Goal: Task Accomplishment & Management: Manage account settings

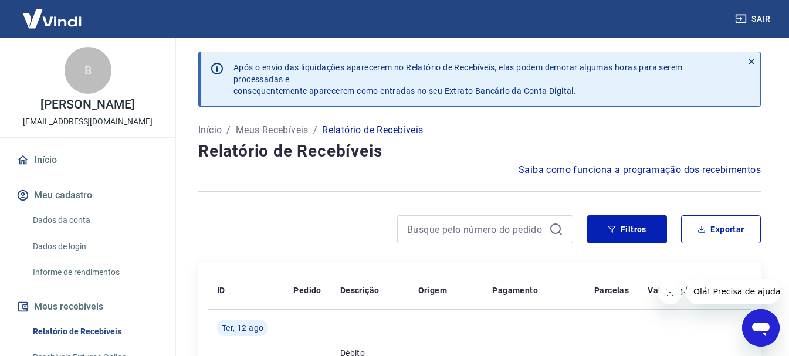
click at [55, 15] on img at bounding box center [52, 19] width 76 height 36
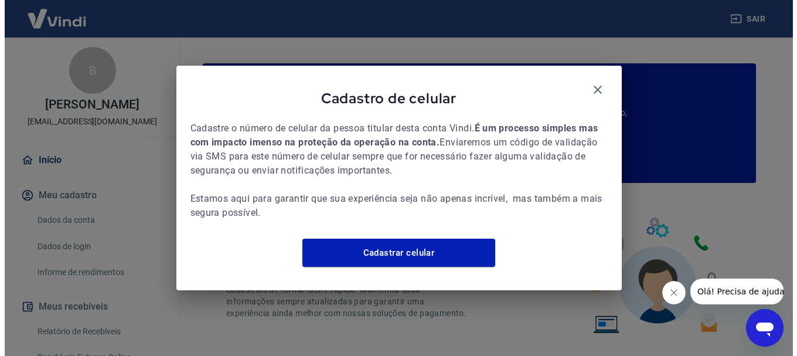
scroll to position [117, 0]
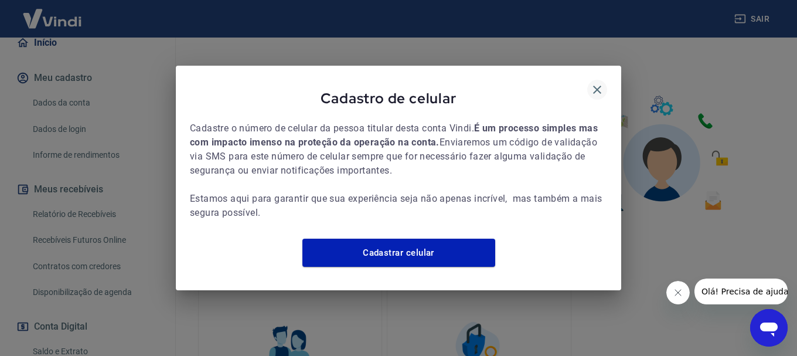
click at [592, 83] on icon "button" at bounding box center [597, 90] width 14 height 14
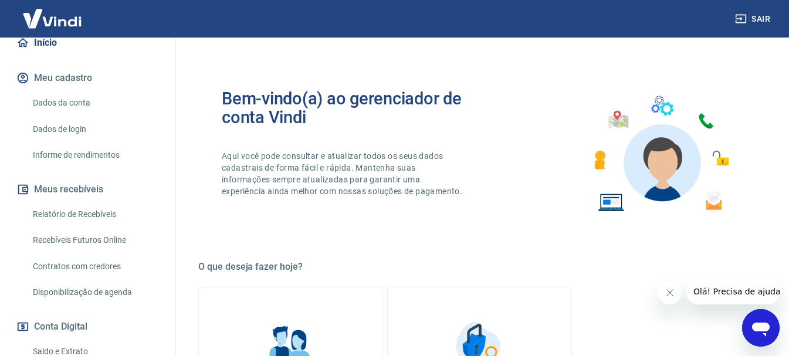
scroll to position [0, 0]
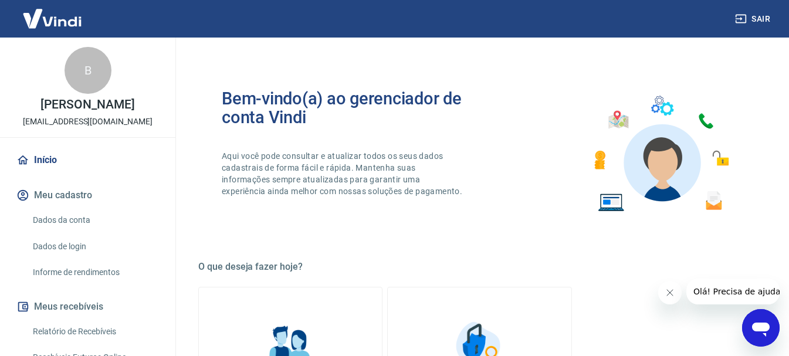
click at [21, 25] on img at bounding box center [52, 19] width 76 height 36
click at [33, 32] on img at bounding box center [52, 19] width 76 height 36
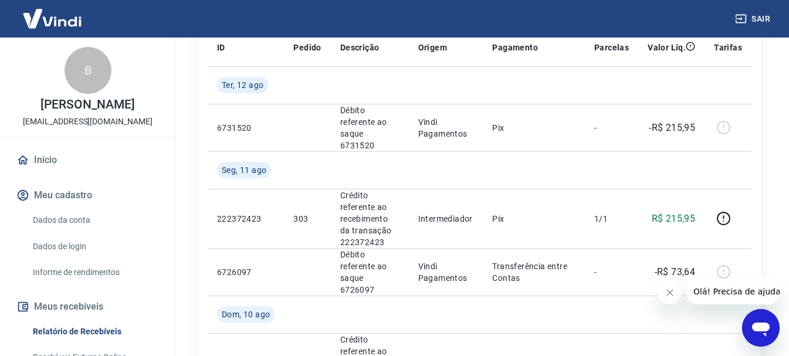
scroll to position [352, 0]
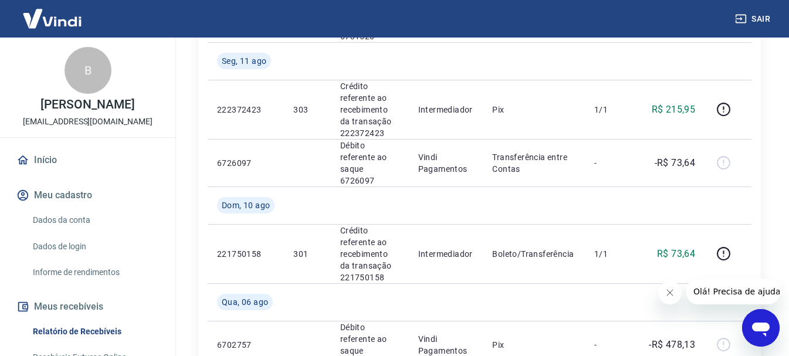
click at [62, 186] on button "Meu cadastro" at bounding box center [87, 195] width 147 height 26
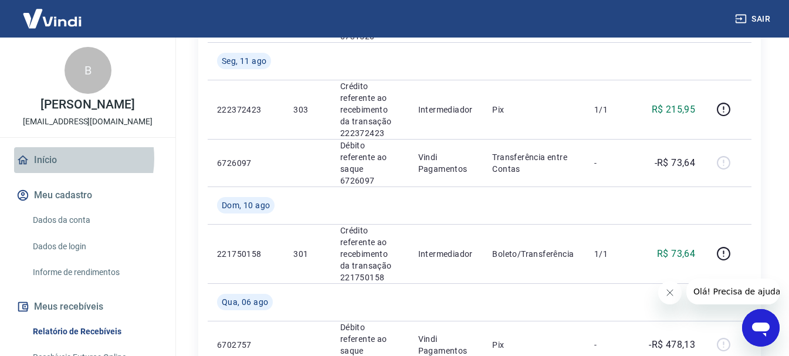
click at [54, 158] on link "Início" at bounding box center [87, 160] width 147 height 26
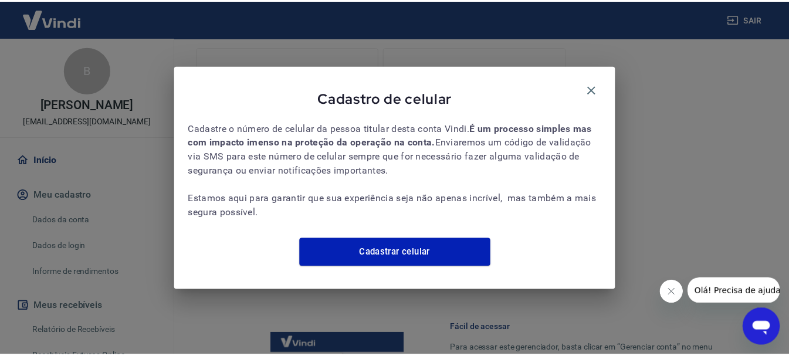
scroll to position [240, 0]
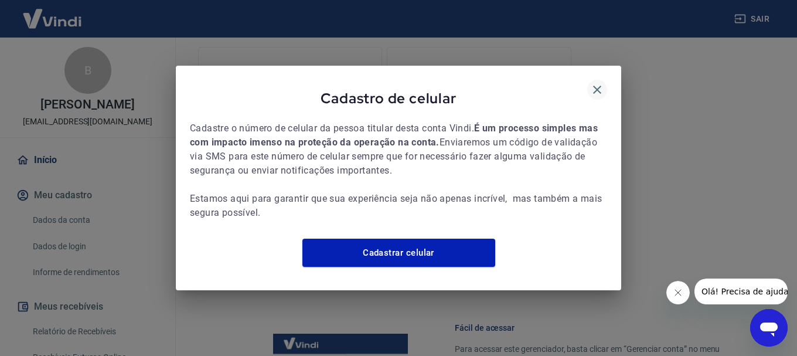
click at [598, 83] on icon "button" at bounding box center [597, 90] width 14 height 14
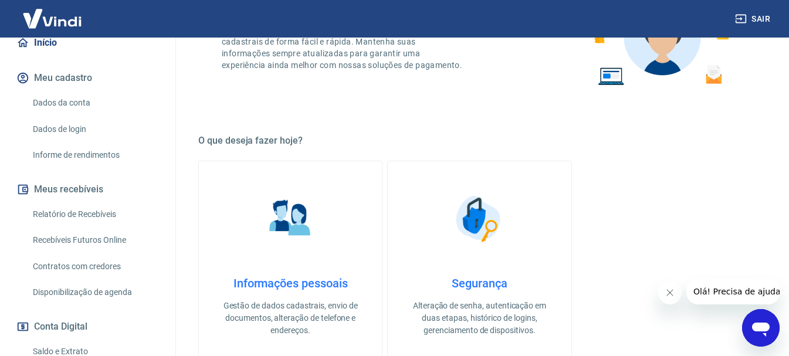
scroll to position [123, 0]
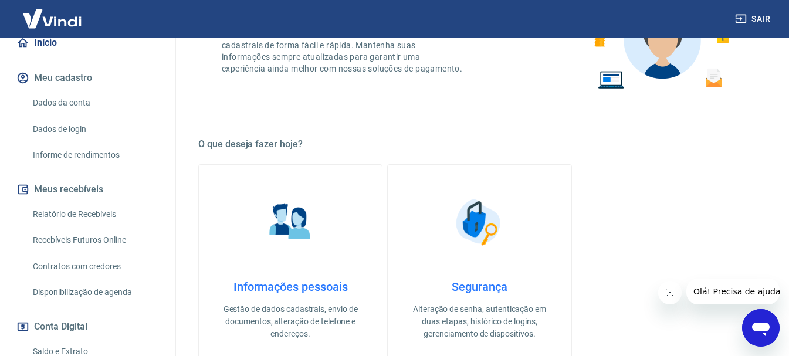
drag, startPoint x: 53, startPoint y: 57, endPoint x: 46, endPoint y: 56, distance: 7.8
click at [53, 57] on div "Início Meu cadastro Dados da conta Dados de login Informe de rendimentos Meus r…" at bounding box center [87, 262] width 175 height 465
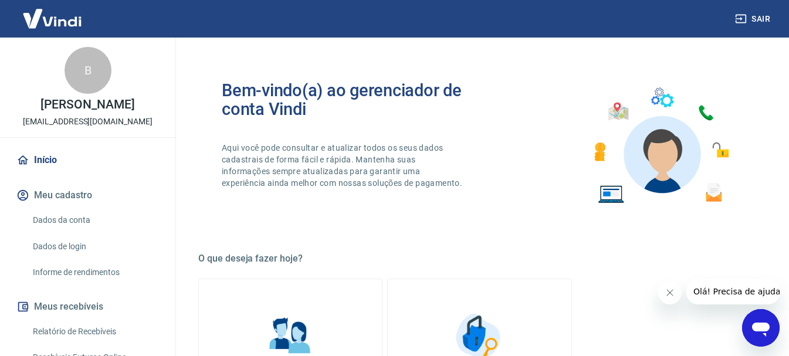
scroll to position [0, 0]
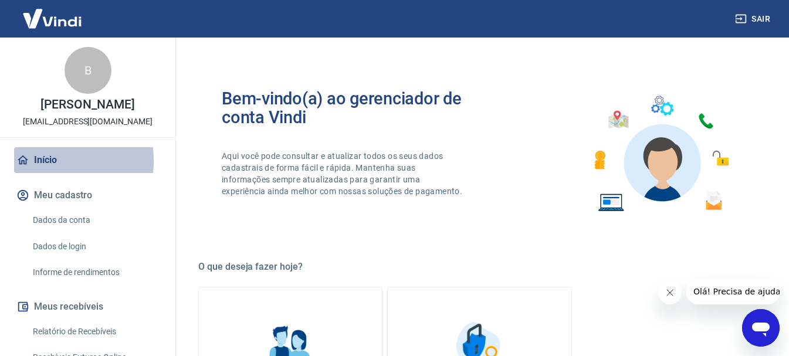
click at [28, 161] on icon at bounding box center [22, 160] width 13 height 13
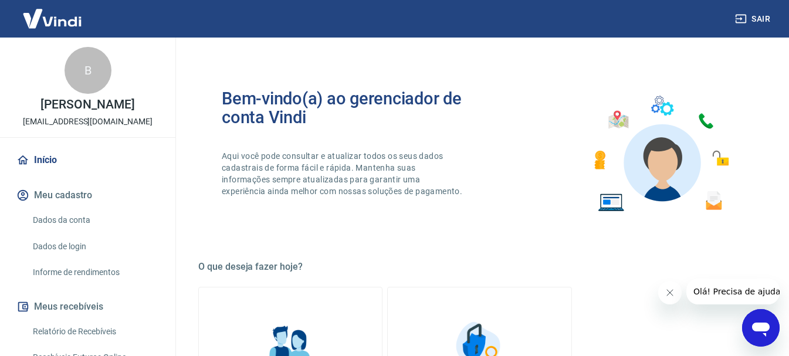
click at [69, 83] on div "B" at bounding box center [88, 70] width 47 height 47
drag, startPoint x: 69, startPoint y: 83, endPoint x: 70, endPoint y: 90, distance: 6.6
click at [69, 83] on div "B" at bounding box center [88, 70] width 47 height 47
click at [55, 200] on button "Meu cadastro" at bounding box center [87, 195] width 147 height 26
